Goal: Task Accomplishment & Management: Use online tool/utility

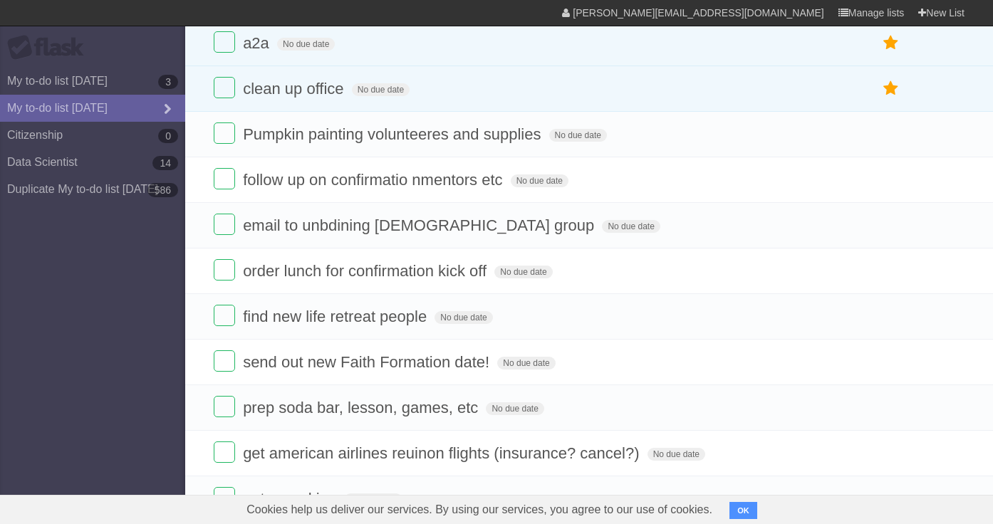
scroll to position [873, 0]
click at [888, 147] on icon at bounding box center [891, 135] width 20 height 24
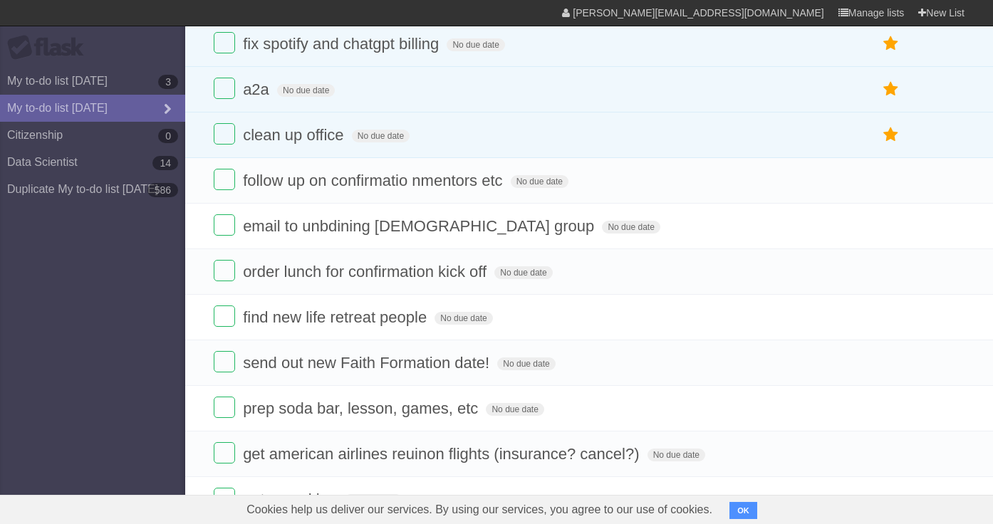
scroll to position [919, 0]
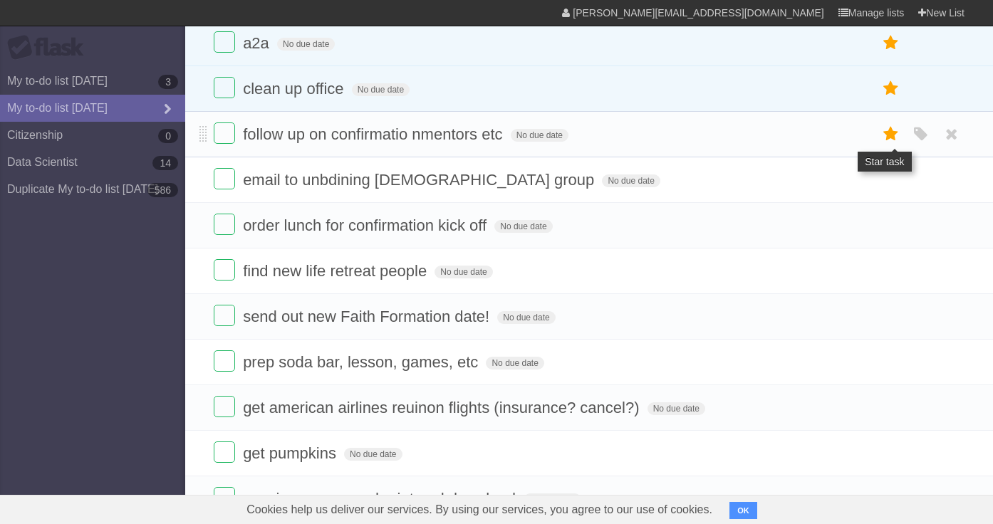
click at [881, 146] on icon at bounding box center [891, 135] width 20 height 24
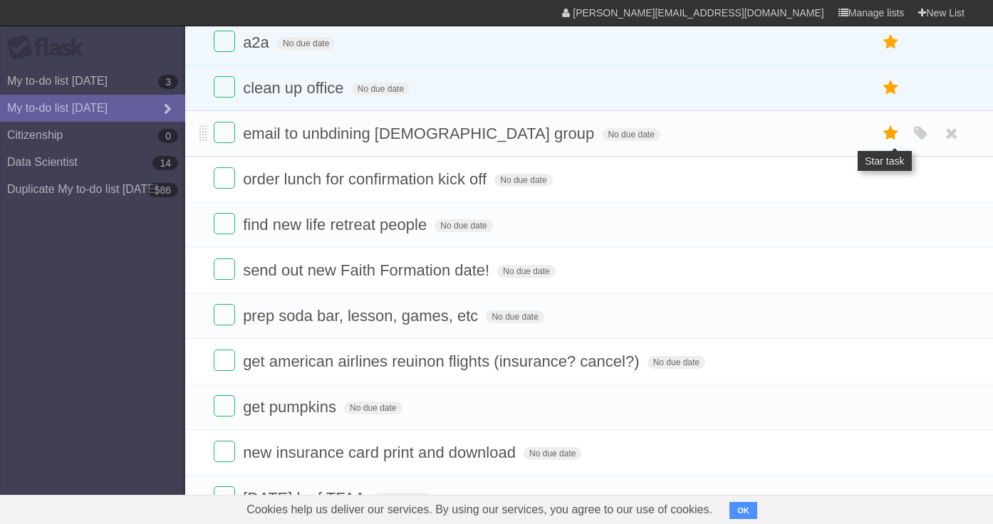
click at [888, 145] on icon at bounding box center [891, 134] width 20 height 24
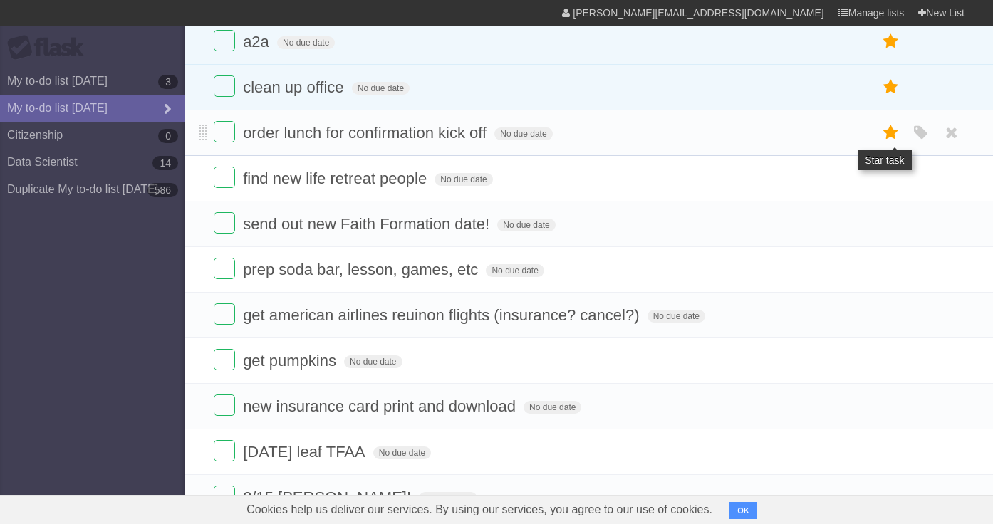
click at [889, 145] on icon at bounding box center [891, 133] width 20 height 24
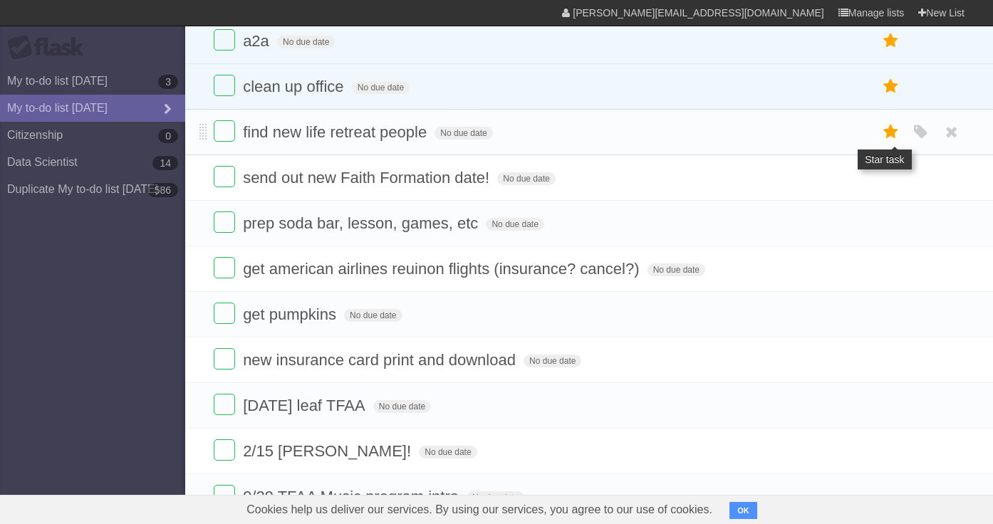
click at [888, 144] on icon at bounding box center [891, 132] width 20 height 24
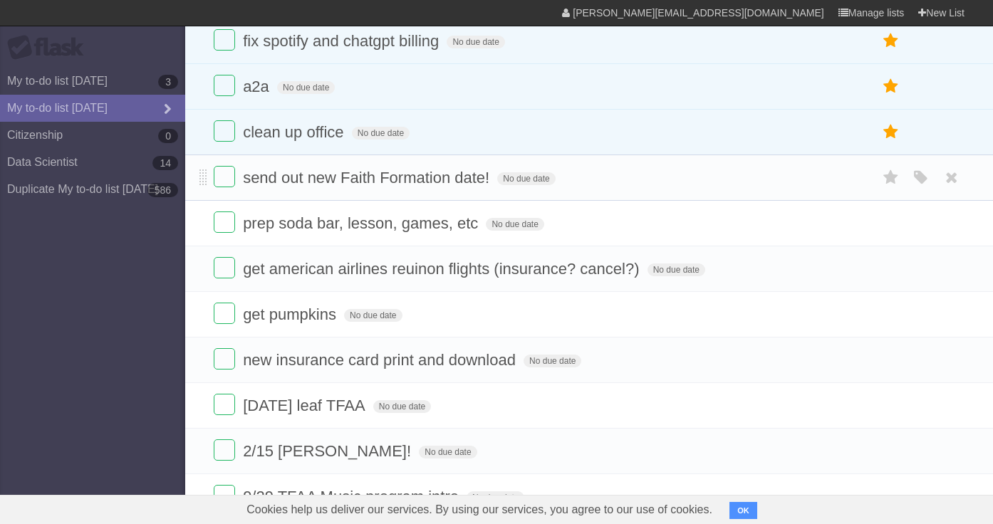
scroll to position [1104, 0]
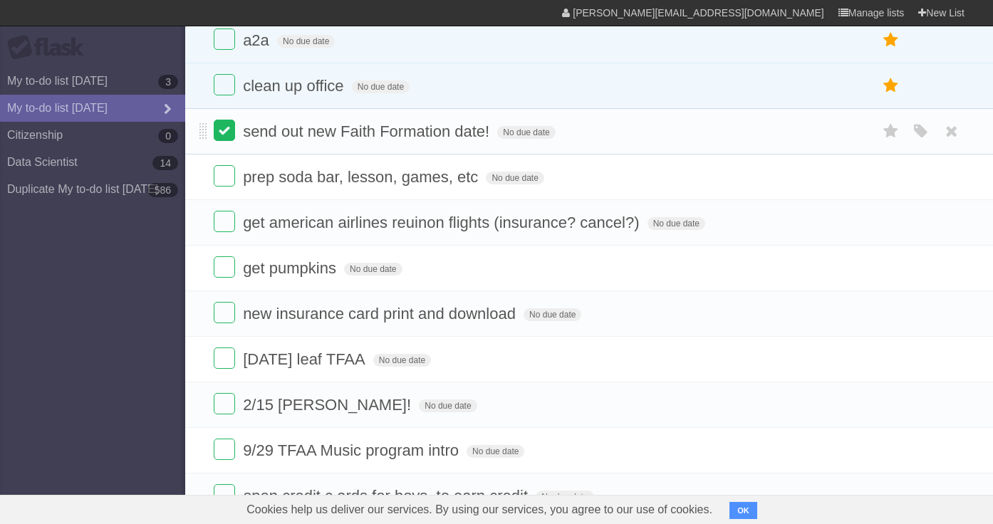
click at [217, 141] on label at bounding box center [224, 130] width 21 height 21
click at [221, 187] on label at bounding box center [224, 175] width 21 height 21
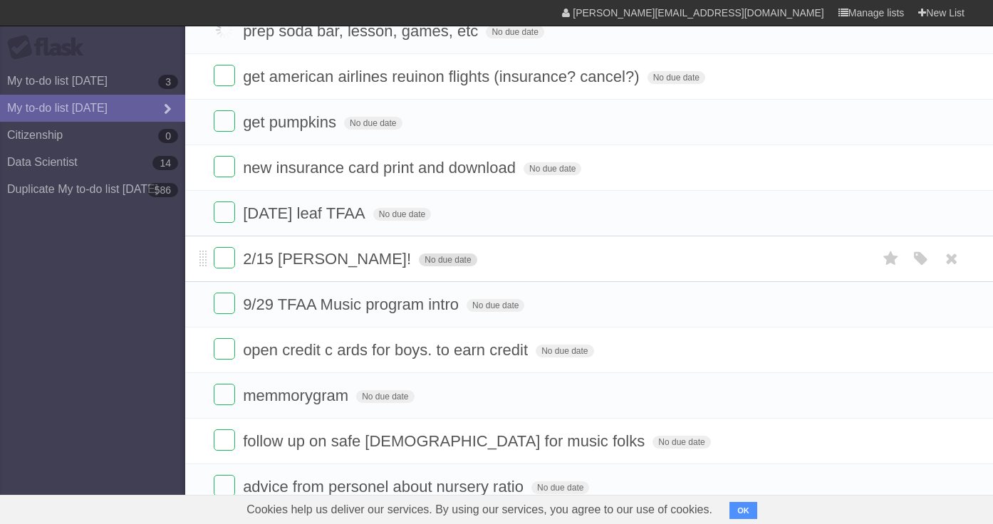
scroll to position [1216, 0]
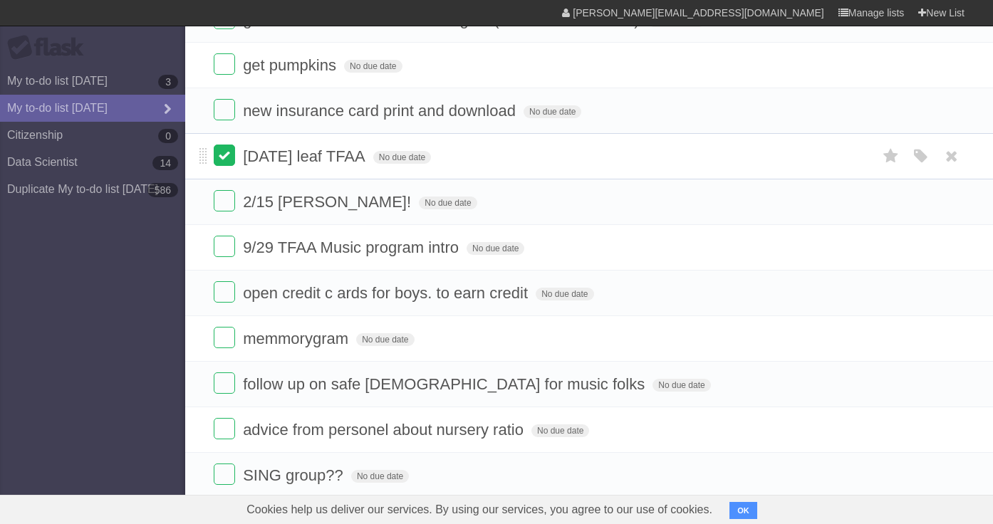
click at [220, 166] on label at bounding box center [224, 155] width 21 height 21
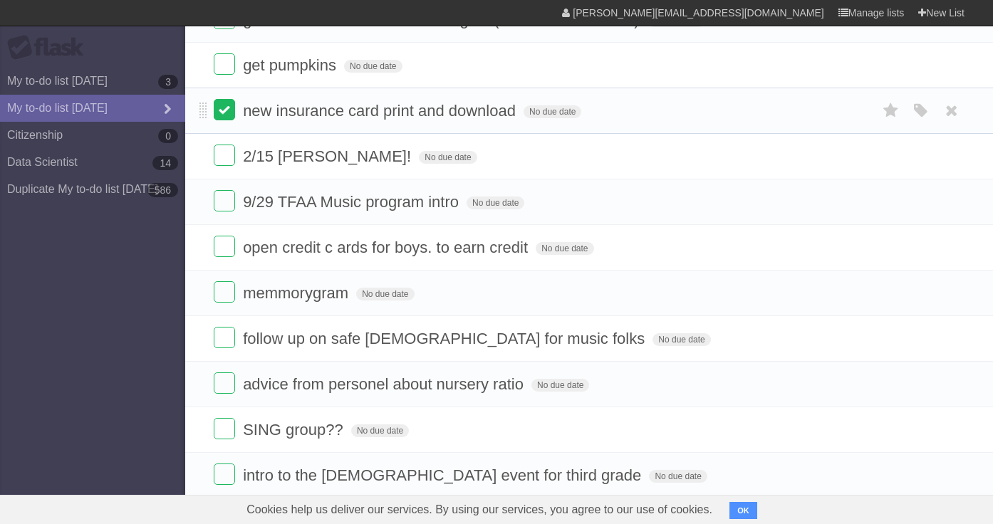
click at [224, 120] on label at bounding box center [224, 109] width 21 height 21
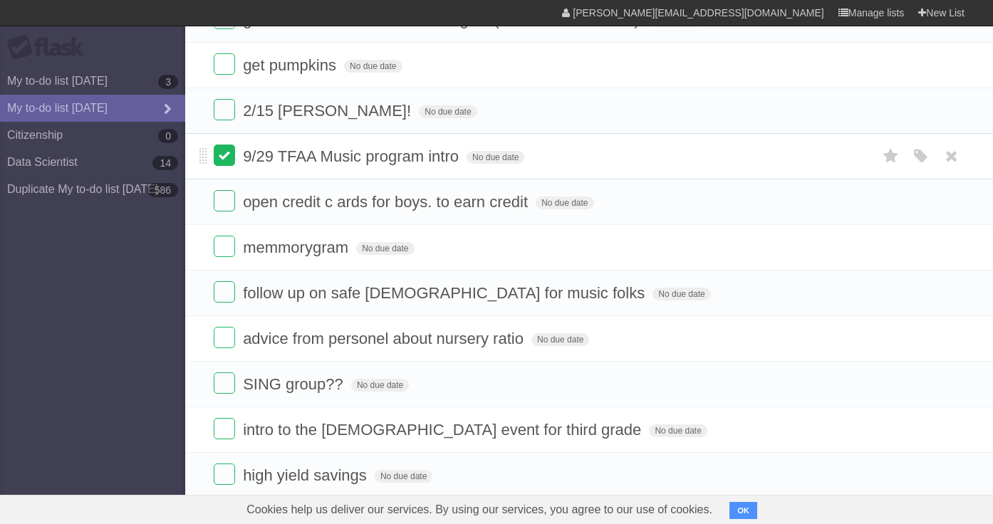
click at [220, 166] on label at bounding box center [224, 155] width 21 height 21
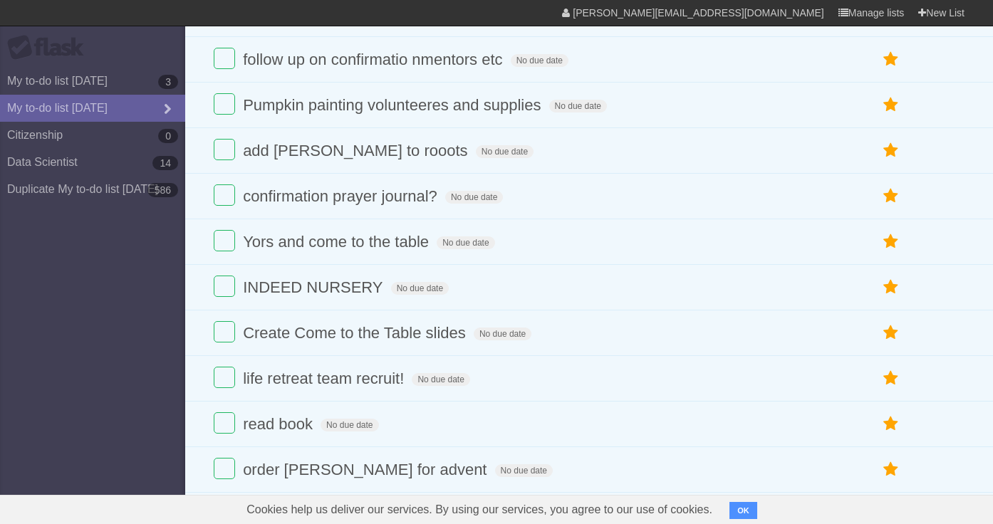
scroll to position [0, 0]
